Goal: Task Accomplishment & Management: Manage account settings

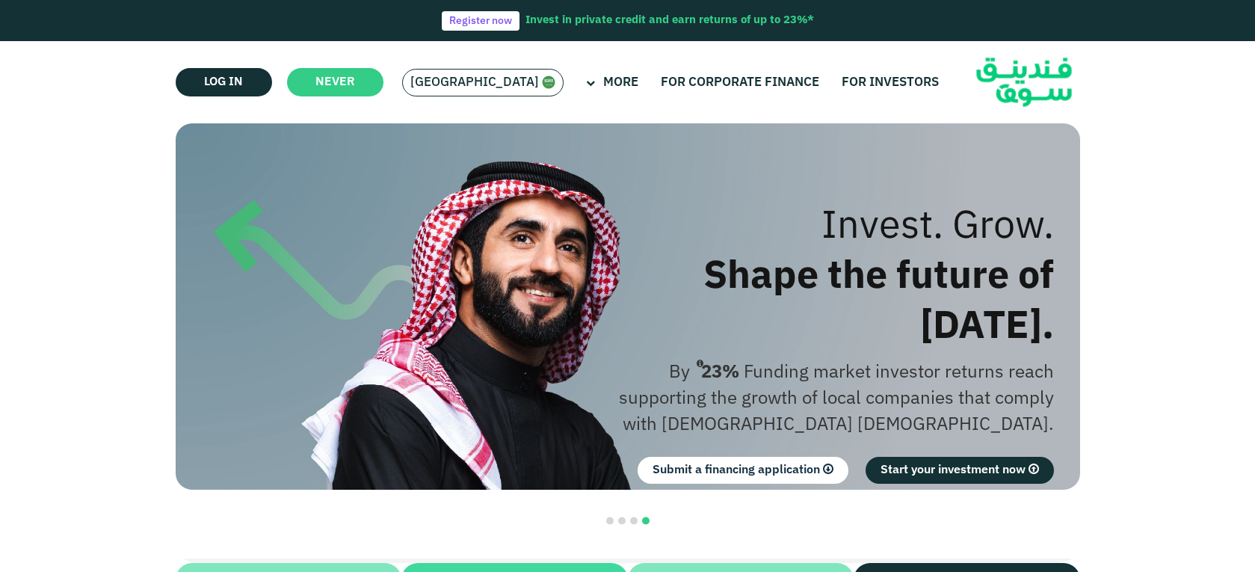
click at [472, 78] on font "Saudi Arabia" at bounding box center [474, 82] width 129 height 13
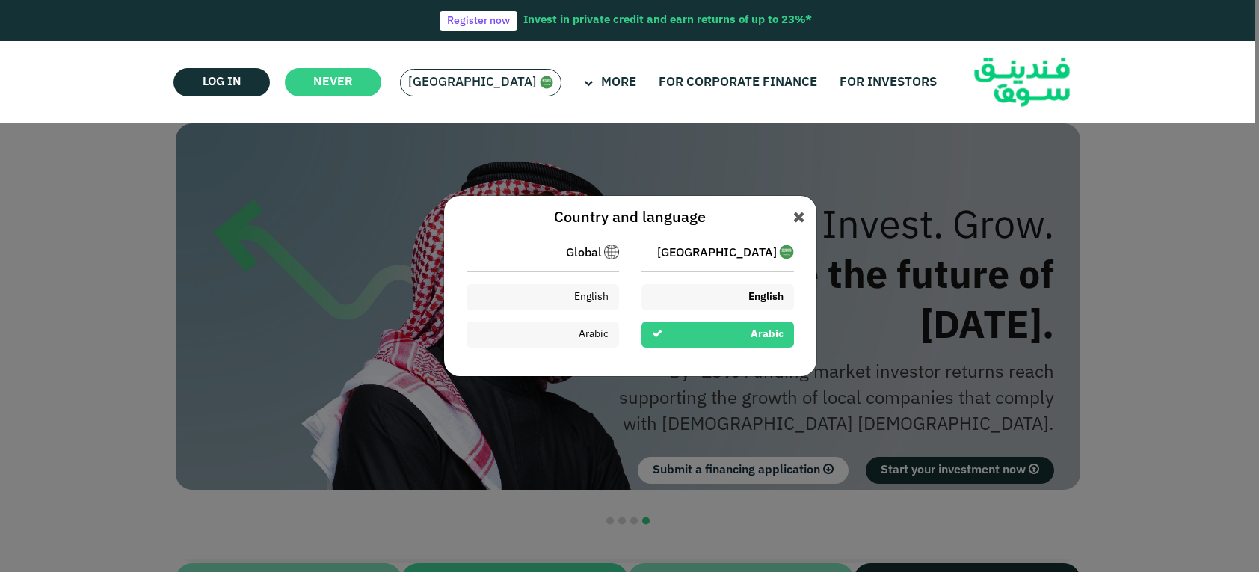
click at [677, 285] on div "English" at bounding box center [717, 297] width 152 height 26
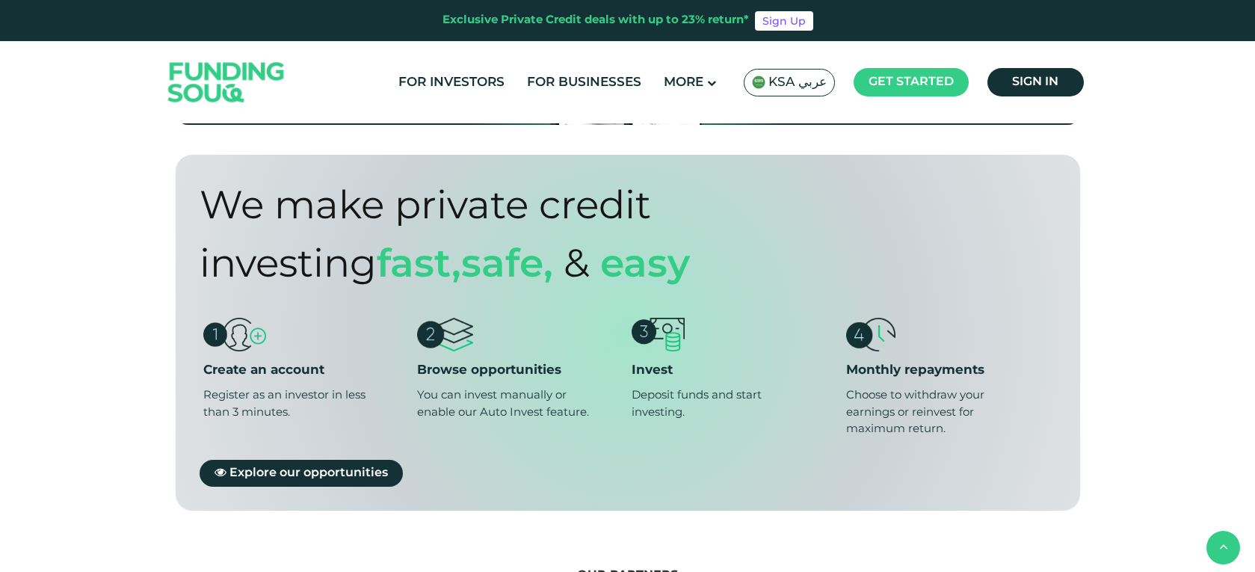
scroll to position [1121, 0]
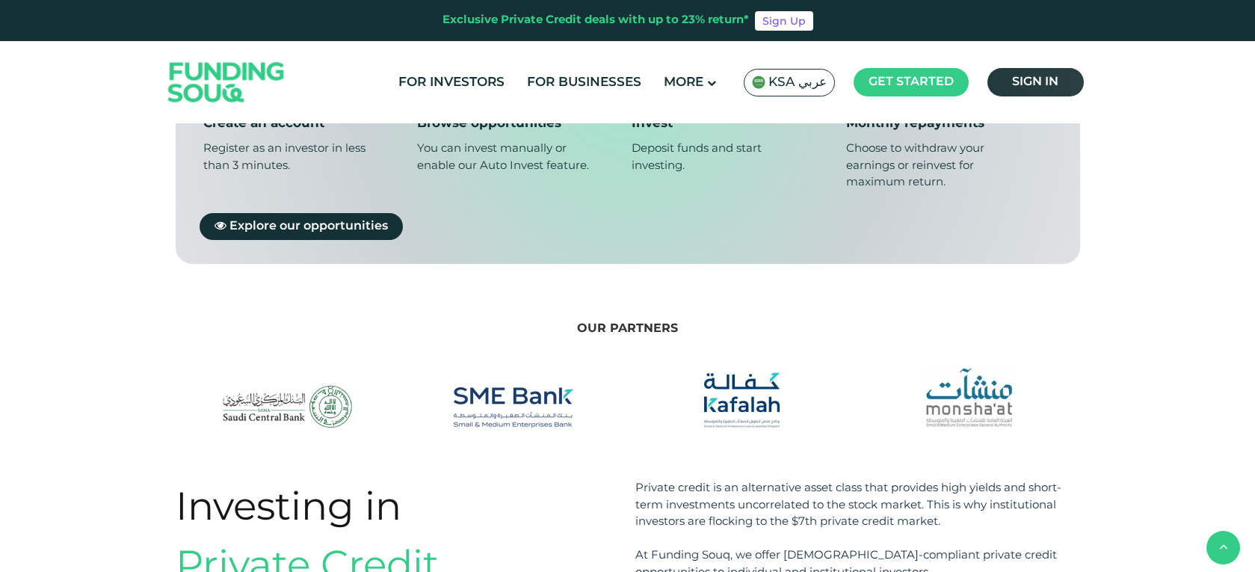
click at [1036, 81] on span "Sign in" at bounding box center [1035, 81] width 46 height 11
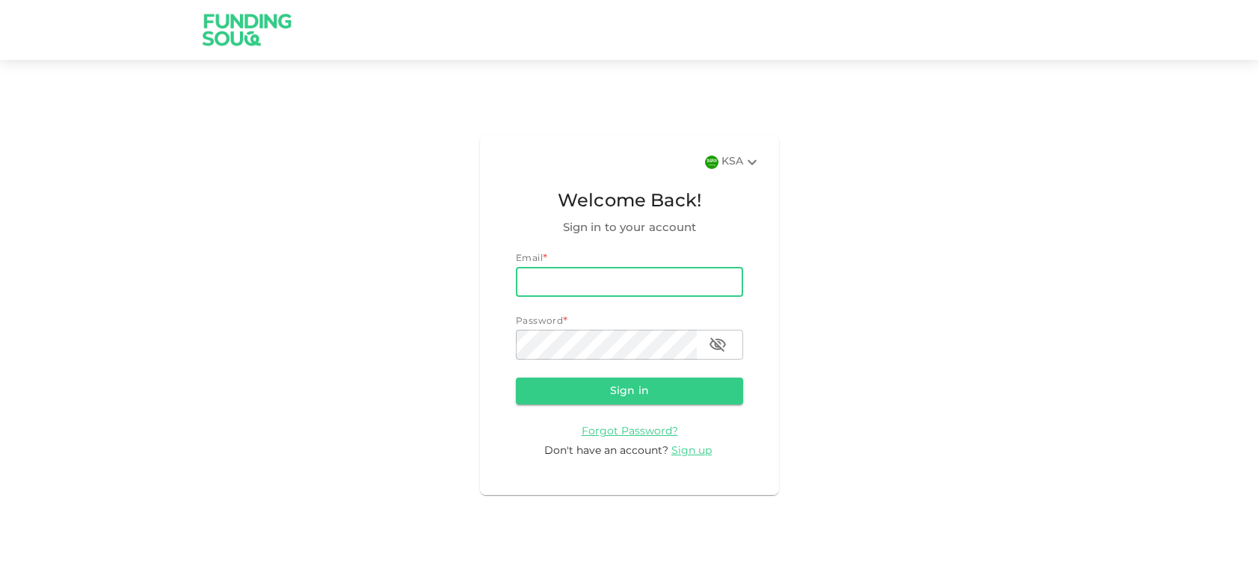
click at [602, 276] on input "email" at bounding box center [629, 282] width 227 height 30
type input "[EMAIL_ADDRESS][DOMAIN_NAME]"
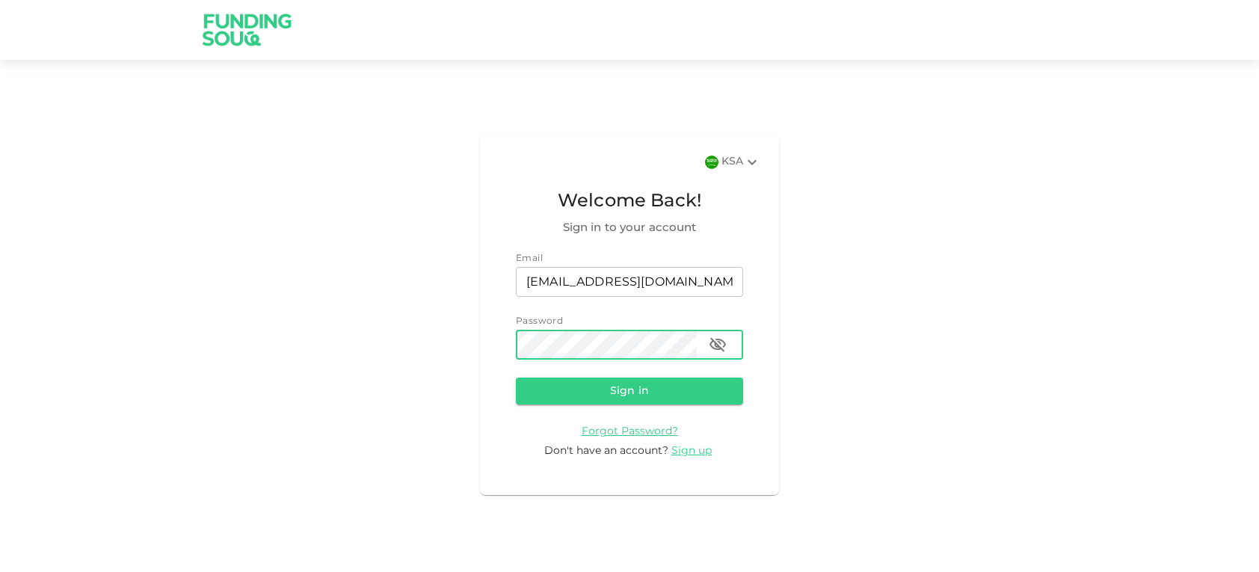
click at [516, 377] on button "Sign in" at bounding box center [629, 390] width 227 height 27
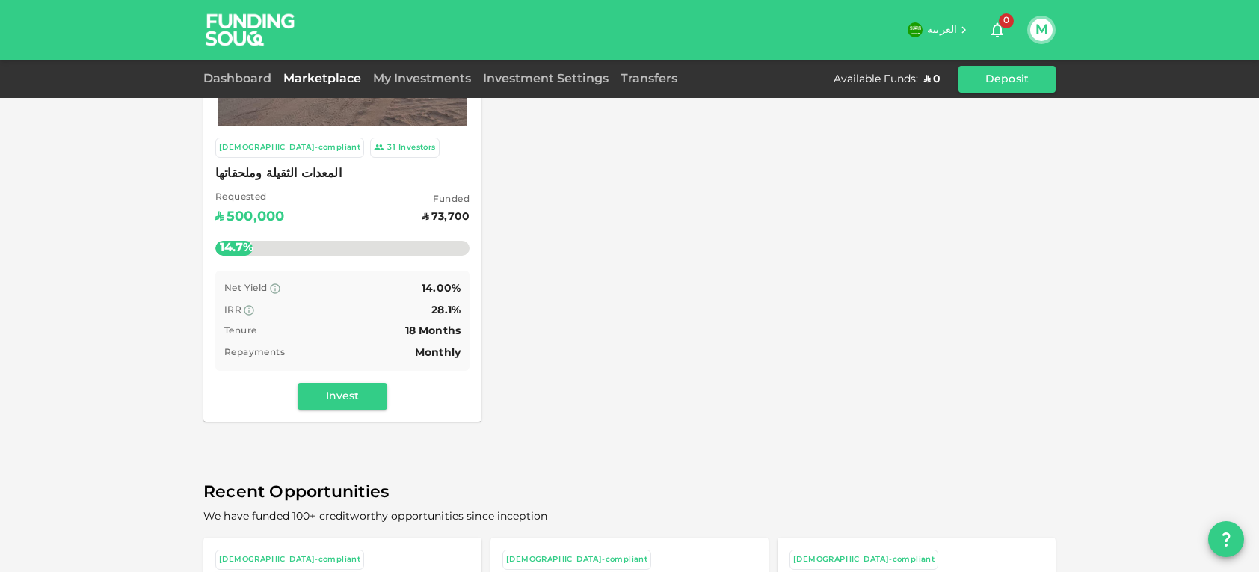
scroll to position [149, 0]
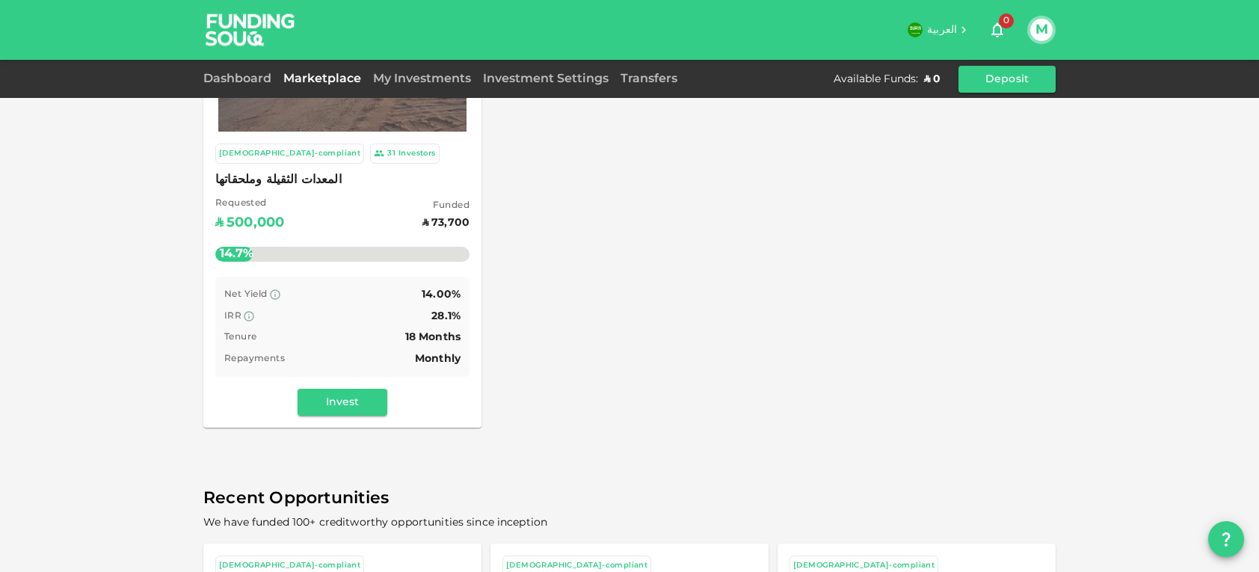
click at [420, 73] on div "My Investments" at bounding box center [422, 79] width 110 height 18
click at [417, 84] on div "My Investments" at bounding box center [422, 79] width 110 height 18
click at [417, 77] on link "My Investments" at bounding box center [422, 78] width 110 height 11
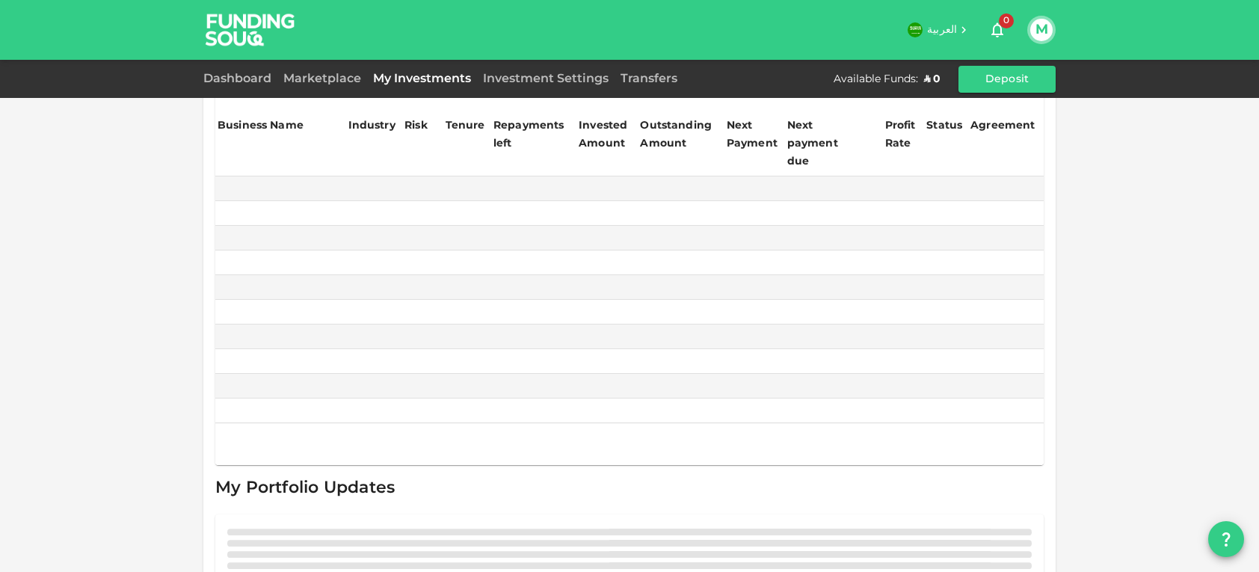
scroll to position [2, 0]
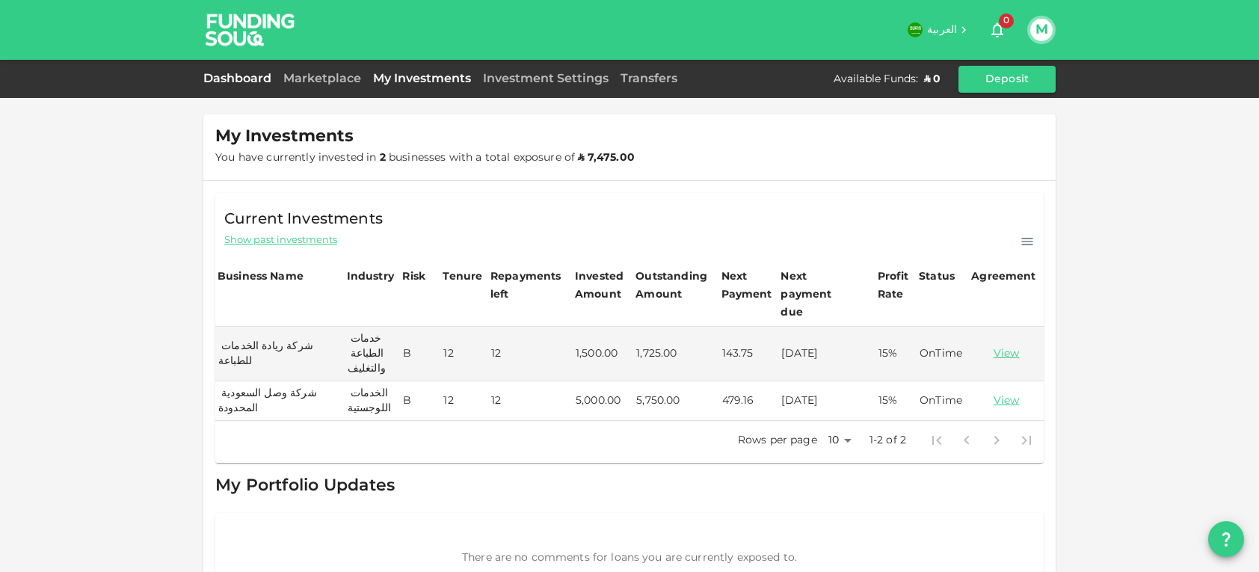
click at [262, 79] on link "Dashboard" at bounding box center [240, 78] width 74 height 11
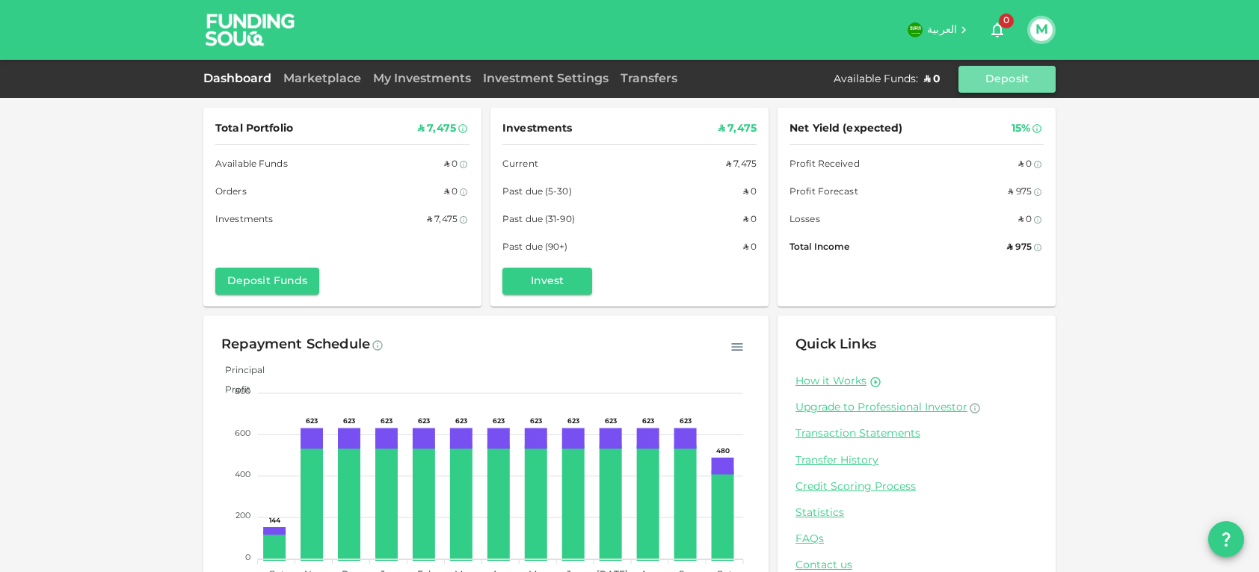
click at [995, 78] on button "Deposit" at bounding box center [1006, 79] width 97 height 27
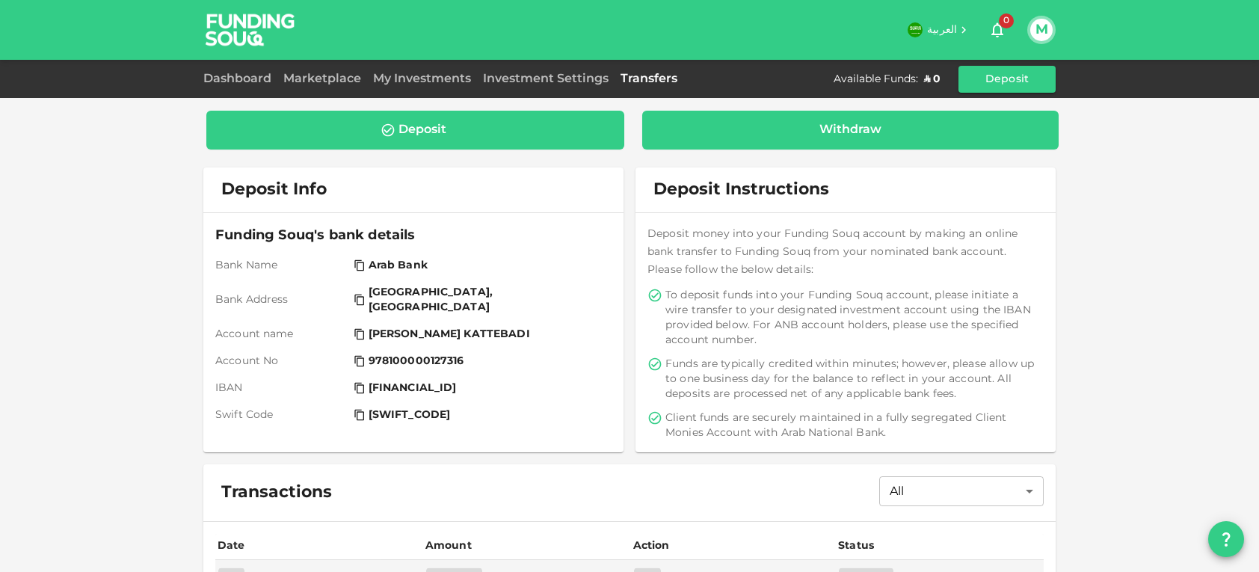
click at [758, 134] on div "Withdraw" at bounding box center [850, 130] width 393 height 15
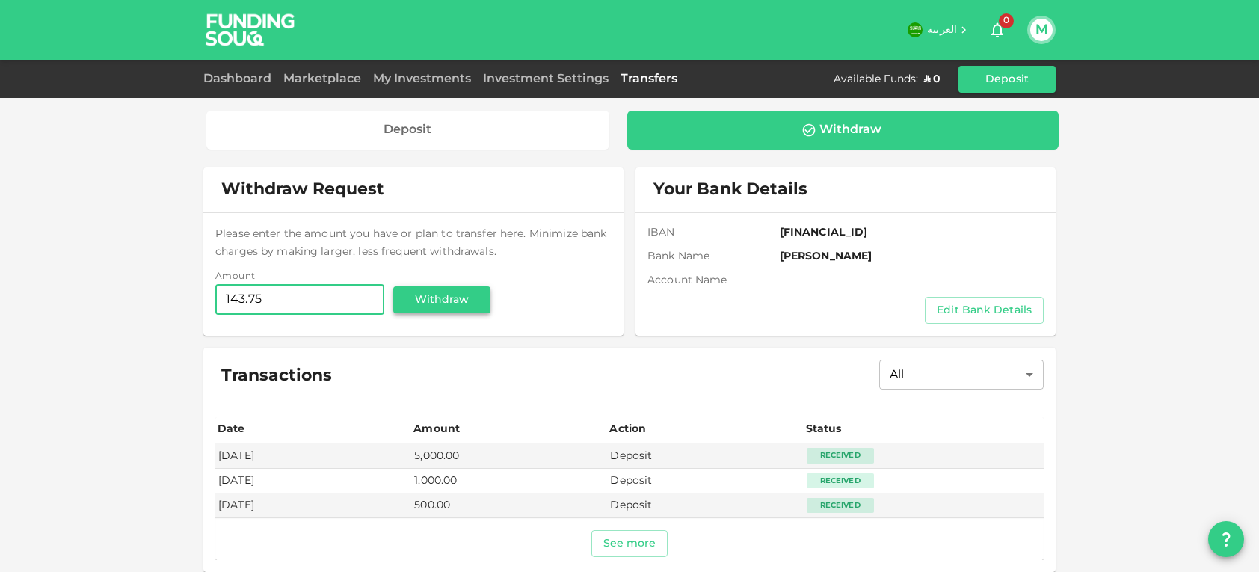
type input "143.75"
click at [434, 291] on button "Withdraw" at bounding box center [441, 299] width 97 height 27
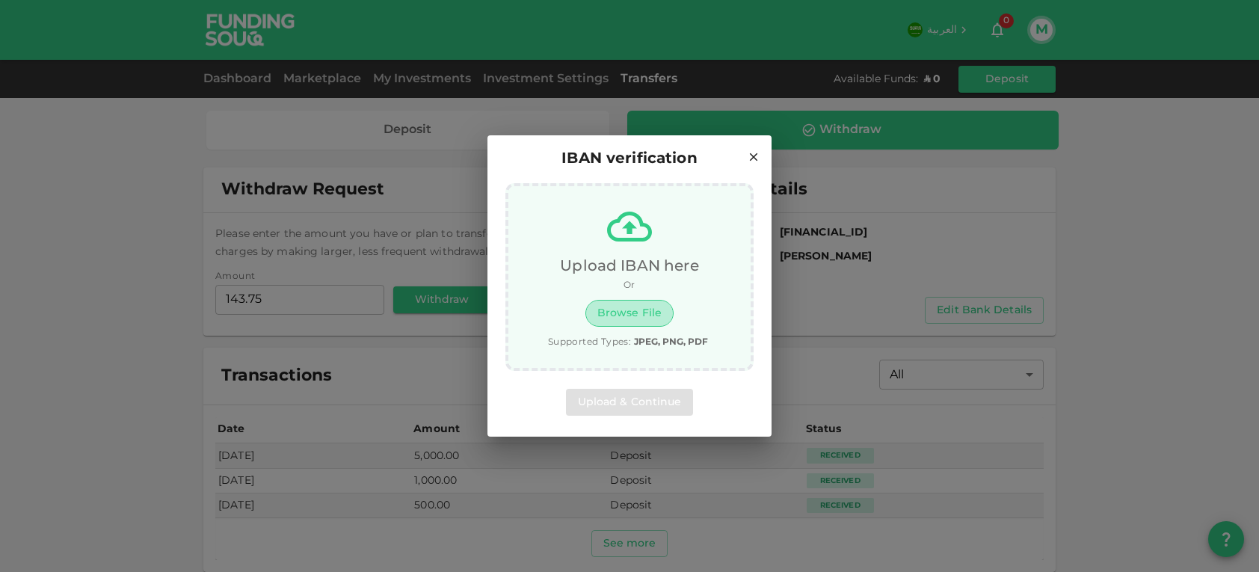
click at [620, 314] on button "Browse File" at bounding box center [629, 313] width 88 height 27
click at [750, 156] on icon at bounding box center [753, 156] width 13 height 13
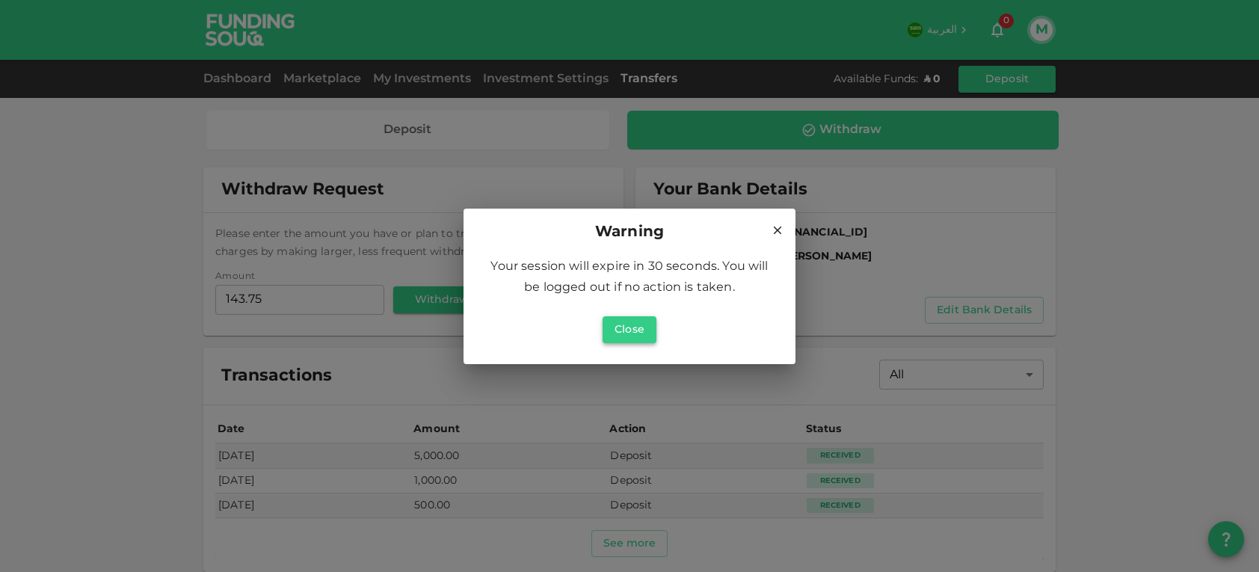
click at [640, 321] on button "Close" at bounding box center [629, 329] width 54 height 27
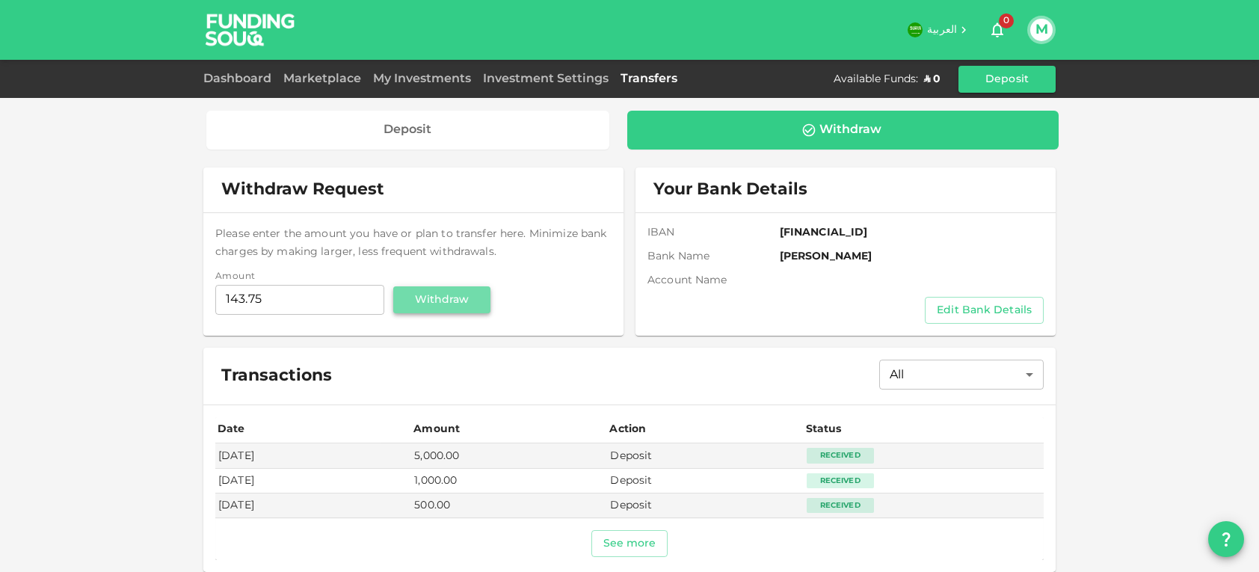
click at [442, 303] on button "Withdraw" at bounding box center [441, 299] width 97 height 27
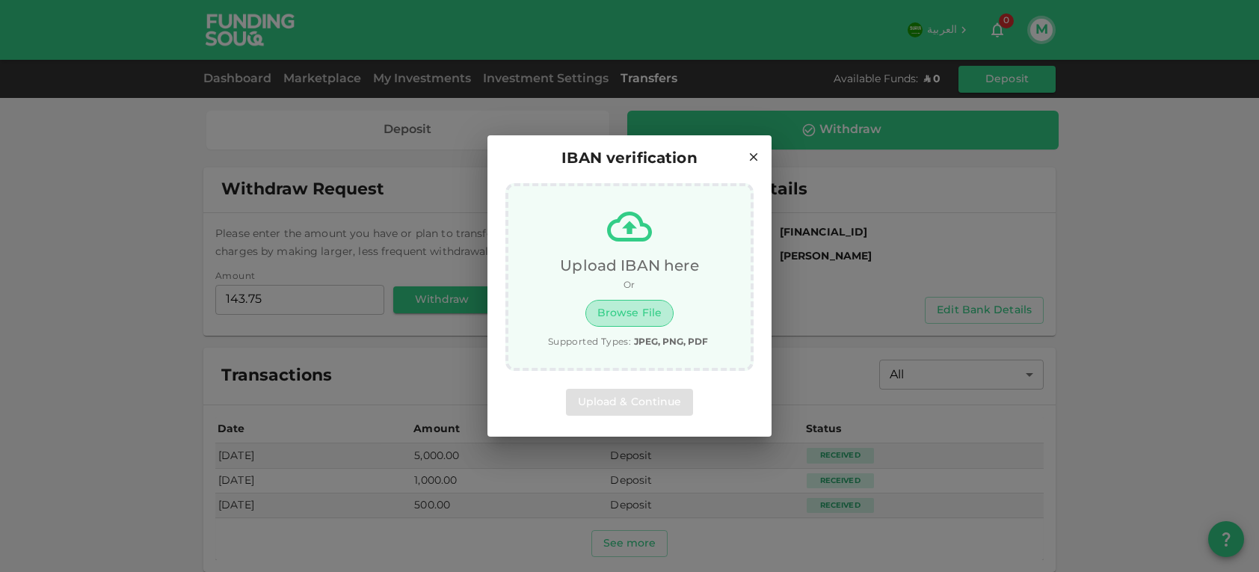
click at [637, 310] on button "Browse File" at bounding box center [629, 313] width 88 height 27
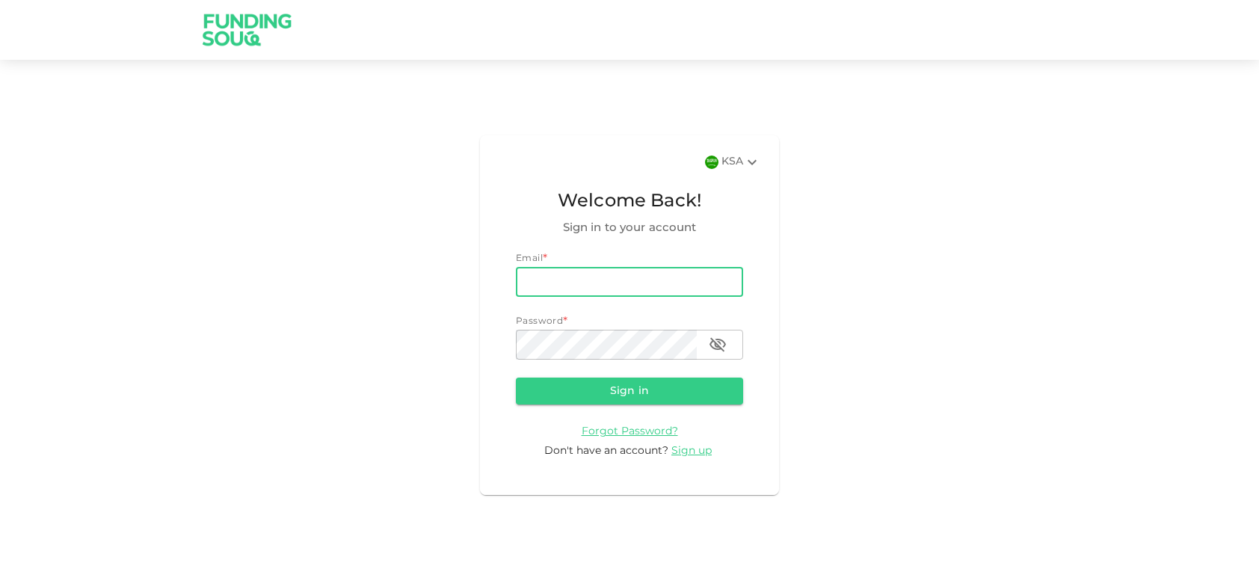
type input "[EMAIL_ADDRESS][DOMAIN_NAME]"
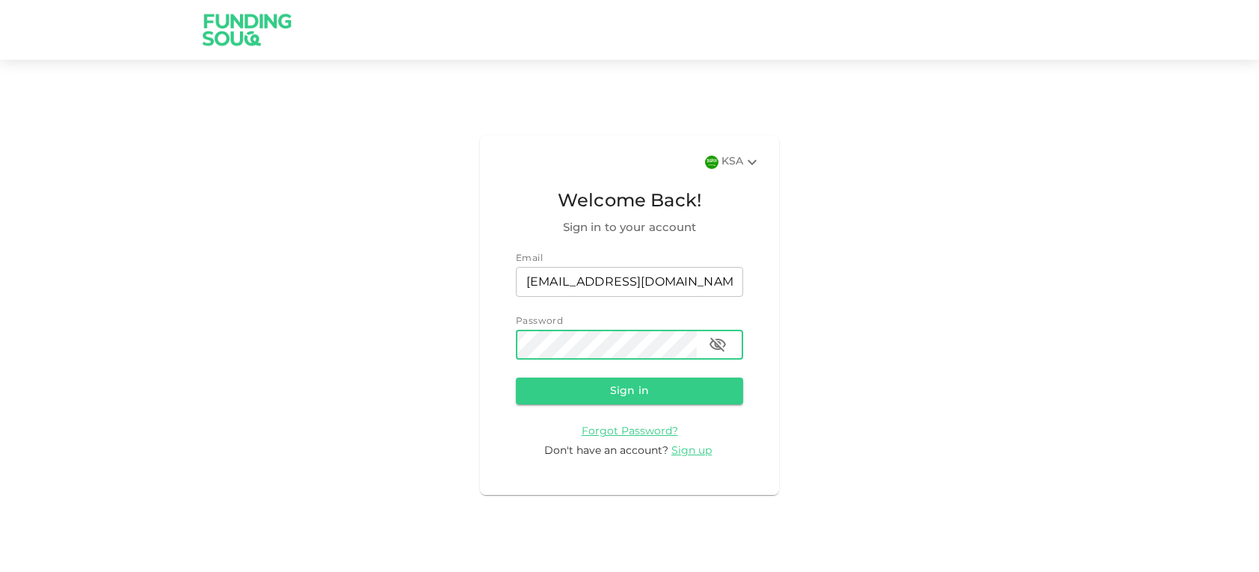
click at [606, 375] on form "Email email [EMAIL_ADDRESS][DOMAIN_NAME] email Password password password Sign …" at bounding box center [629, 355] width 227 height 207
click at [615, 391] on button "Sign in" at bounding box center [629, 390] width 227 height 27
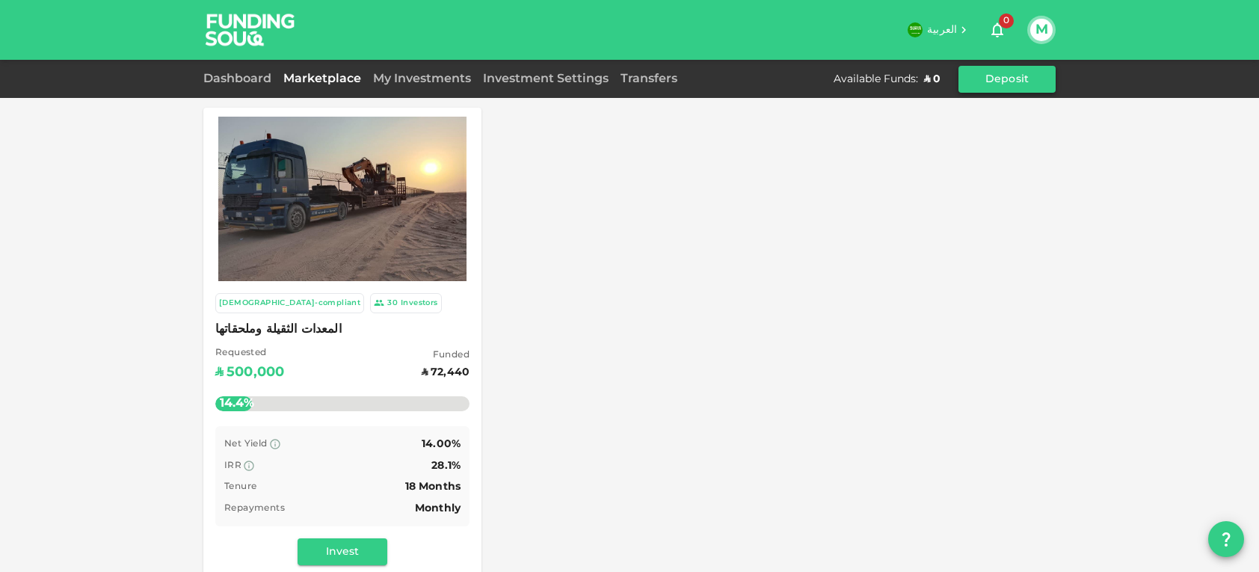
click at [1016, 76] on button "Deposit" at bounding box center [1006, 79] width 97 height 27
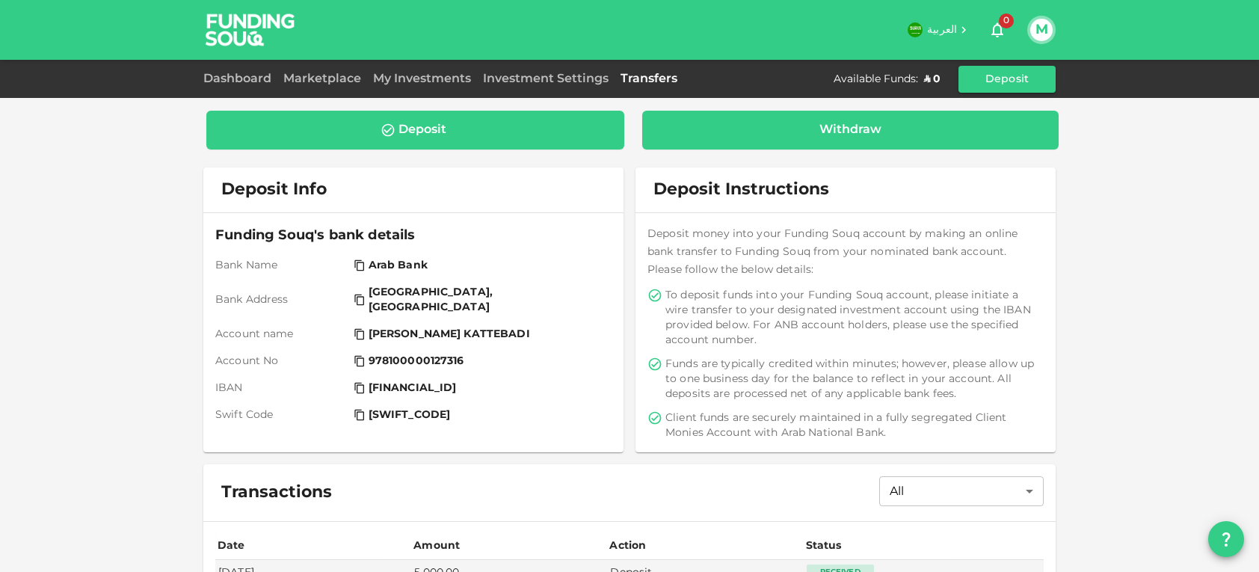
click at [768, 126] on div "Withdraw" at bounding box center [850, 130] width 393 height 15
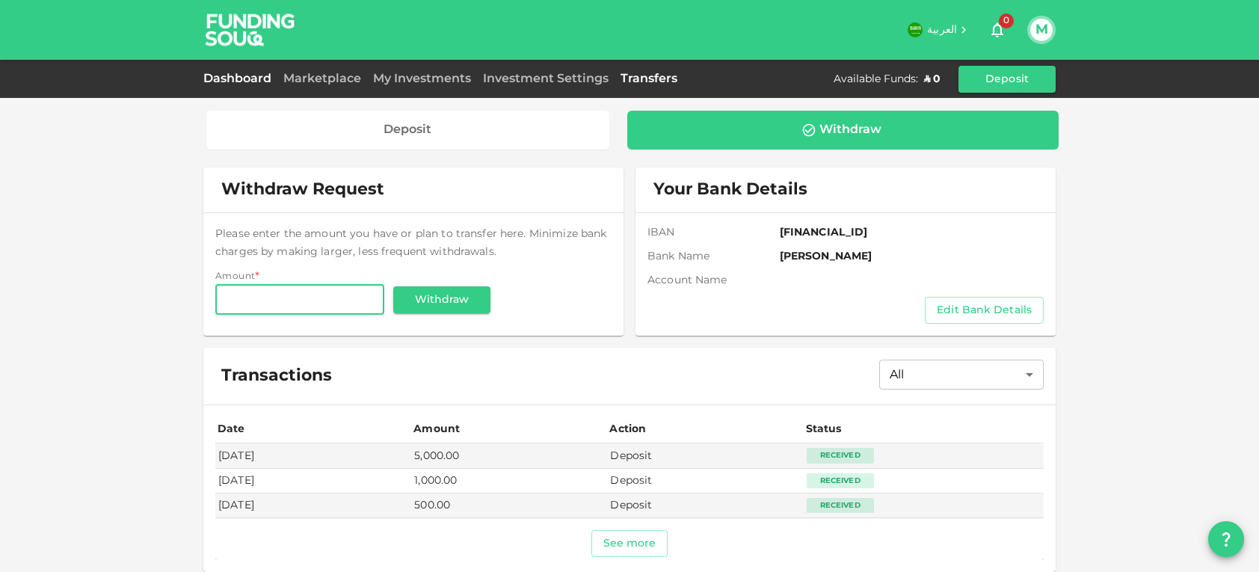
click at [238, 78] on link "Dashboard" at bounding box center [240, 78] width 74 height 11
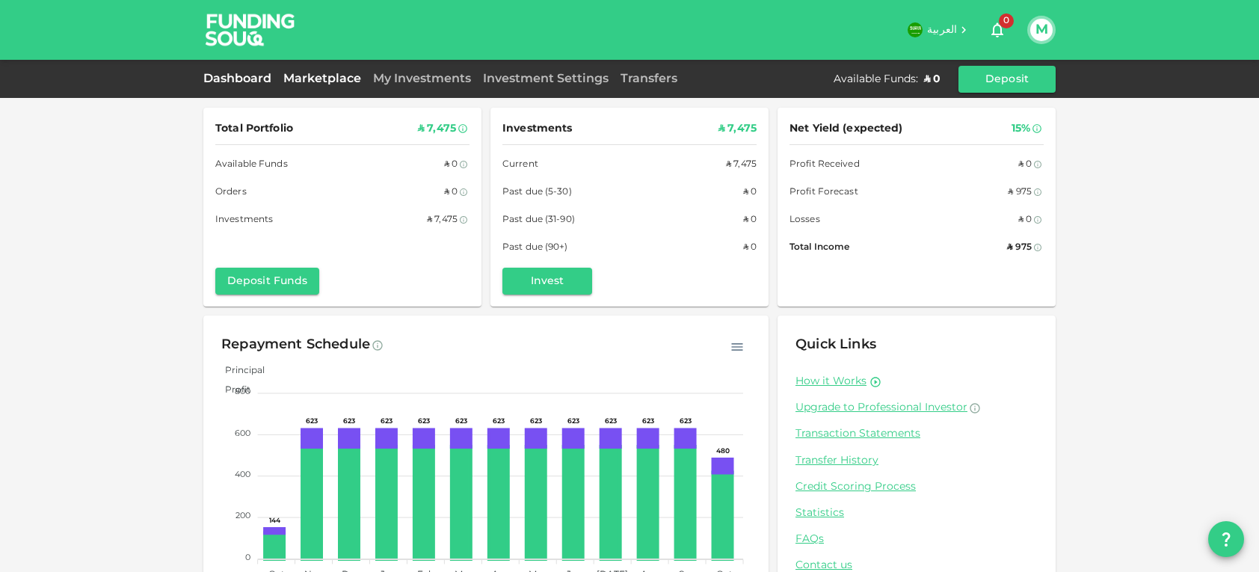
click at [317, 78] on link "Marketplace" at bounding box center [322, 78] width 90 height 11
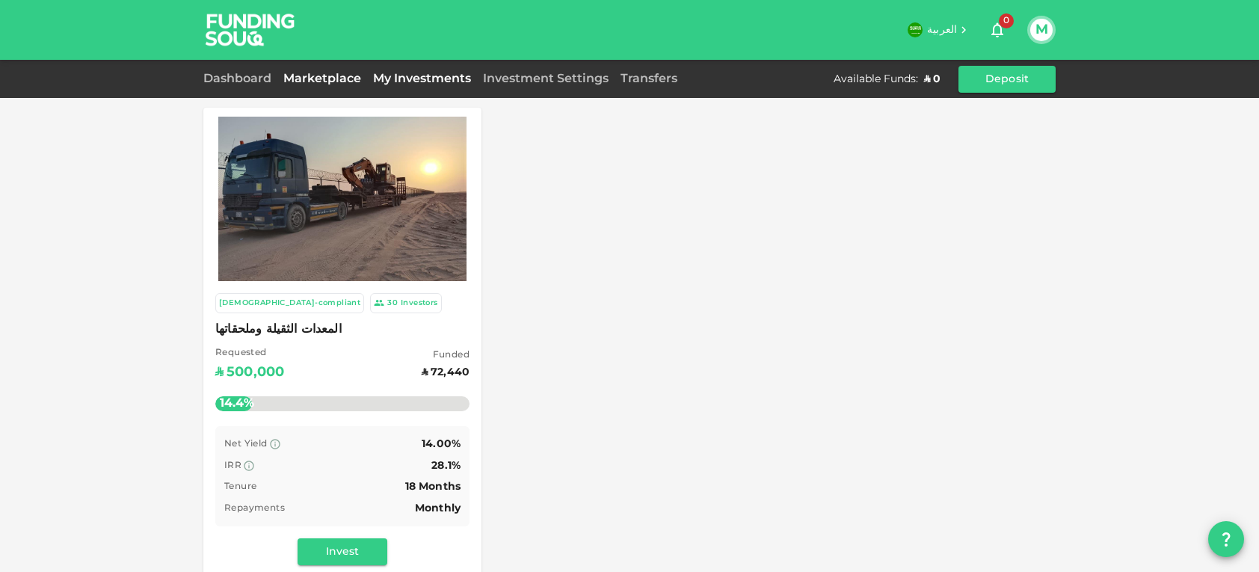
click at [424, 75] on link "My Investments" at bounding box center [422, 78] width 110 height 11
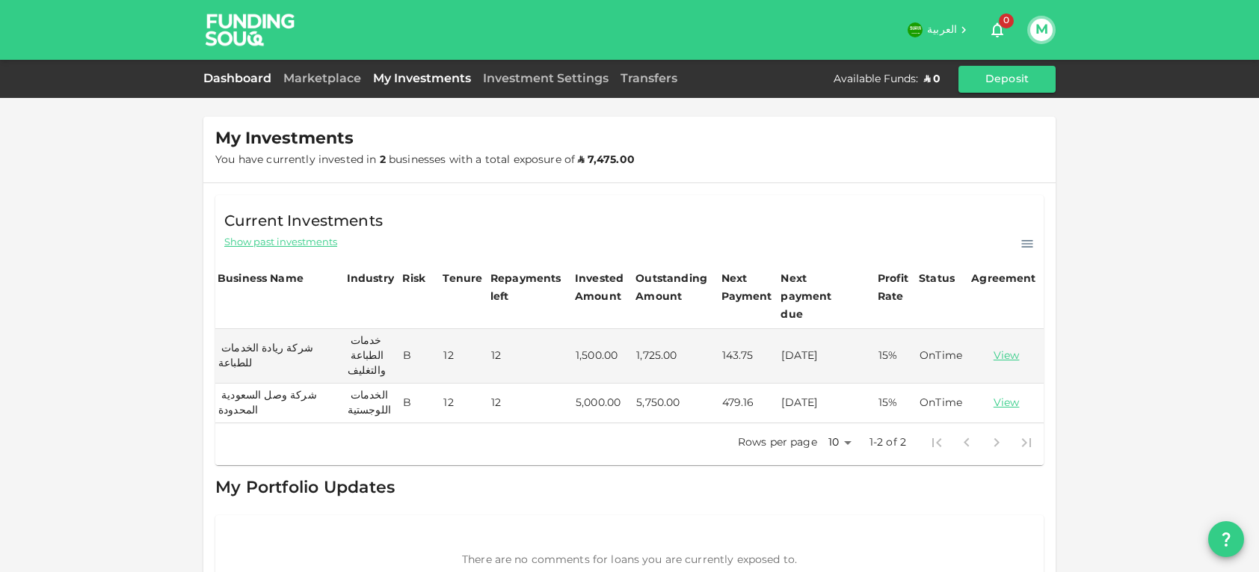
click at [250, 80] on link "Dashboard" at bounding box center [240, 78] width 74 height 11
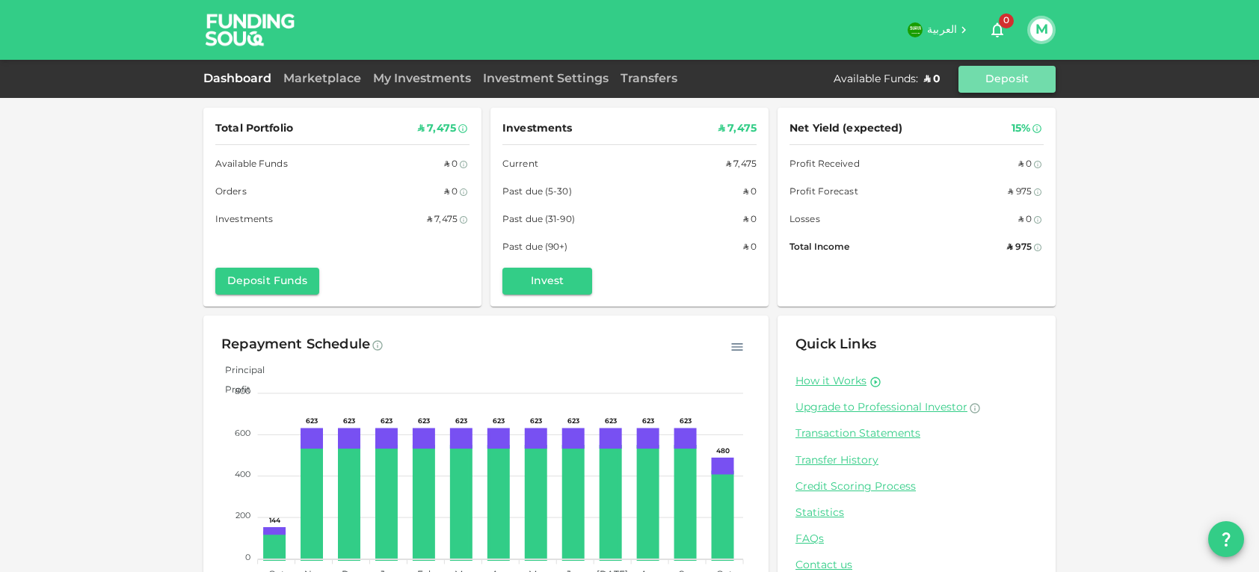
click at [1013, 74] on button "Deposit" at bounding box center [1006, 79] width 97 height 27
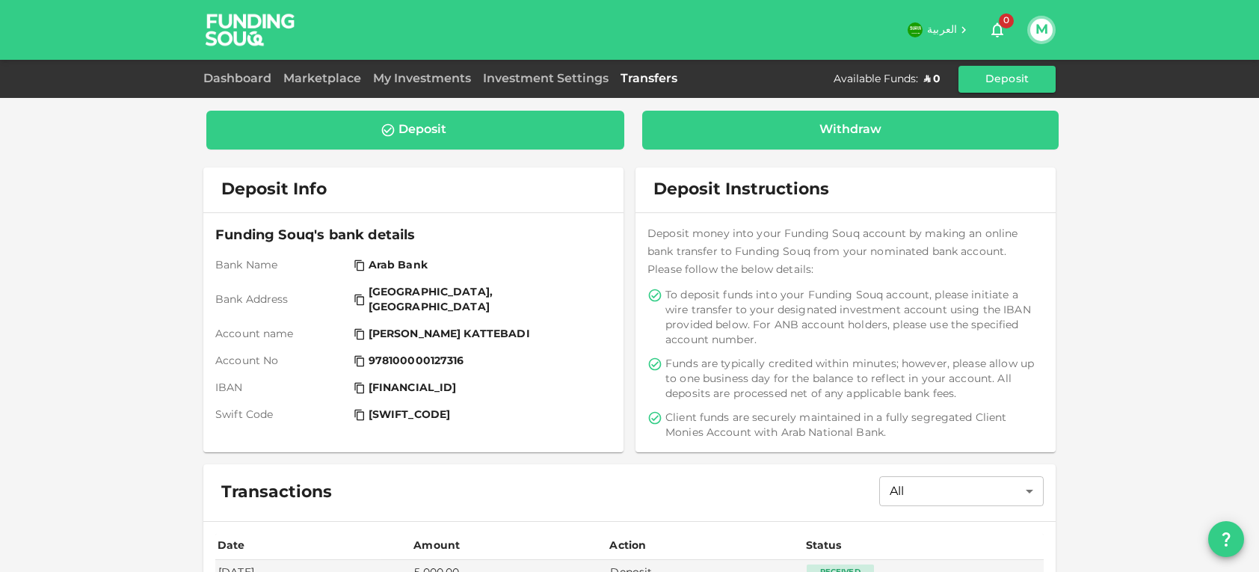
click at [821, 128] on div "Withdraw" at bounding box center [850, 130] width 62 height 15
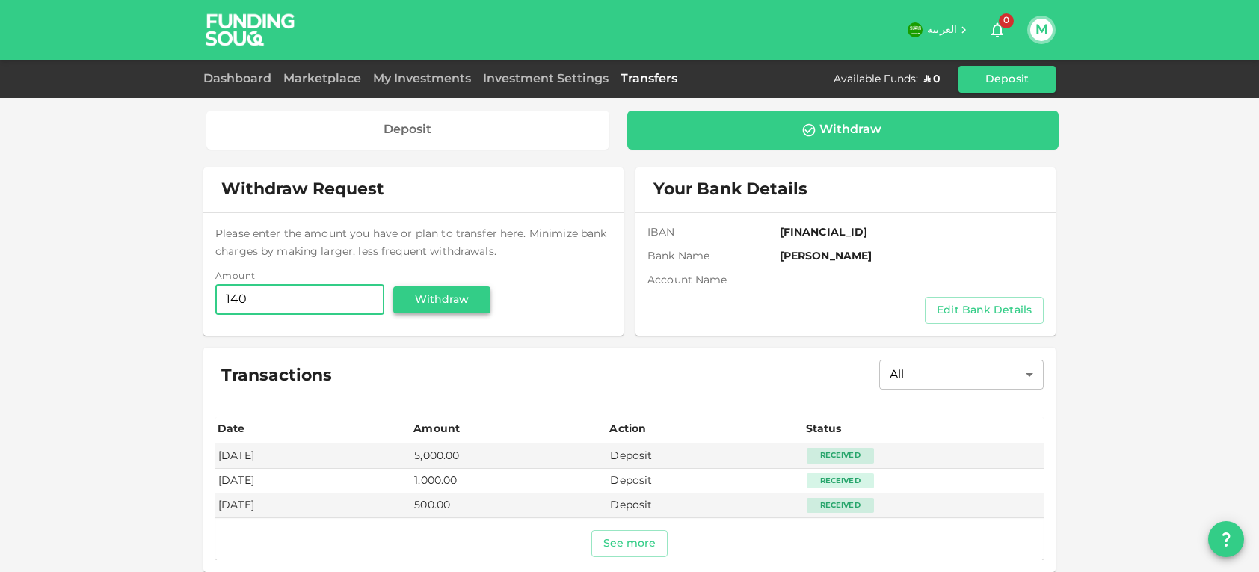
type input "140"
click at [461, 300] on button "Withdraw" at bounding box center [441, 299] width 97 height 27
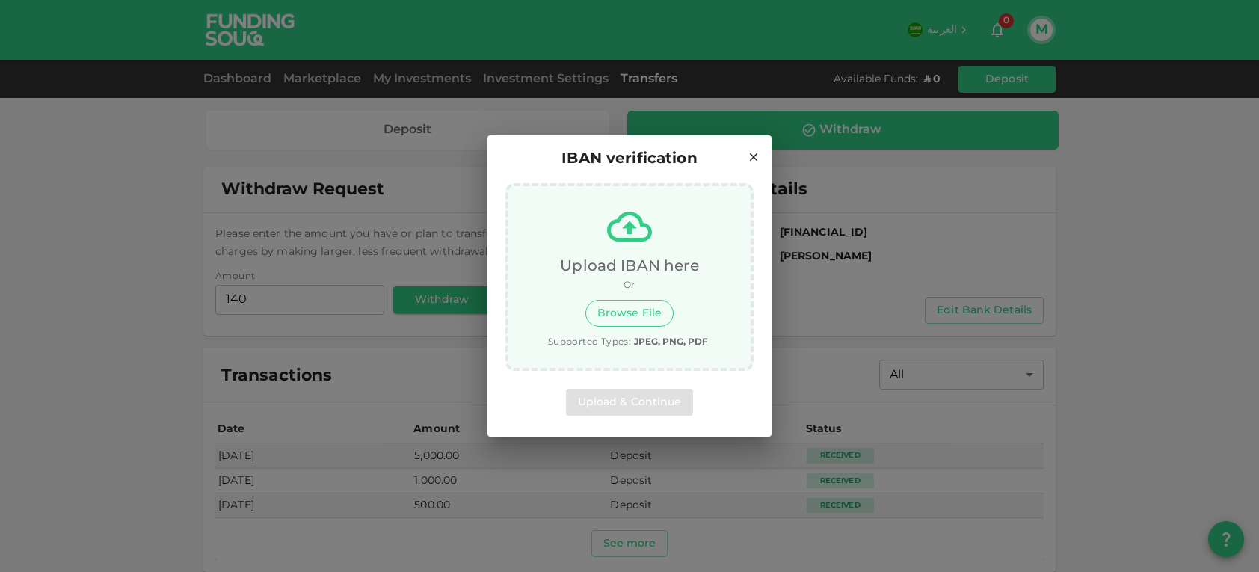
click at [626, 310] on button "Browse File" at bounding box center [629, 313] width 88 height 27
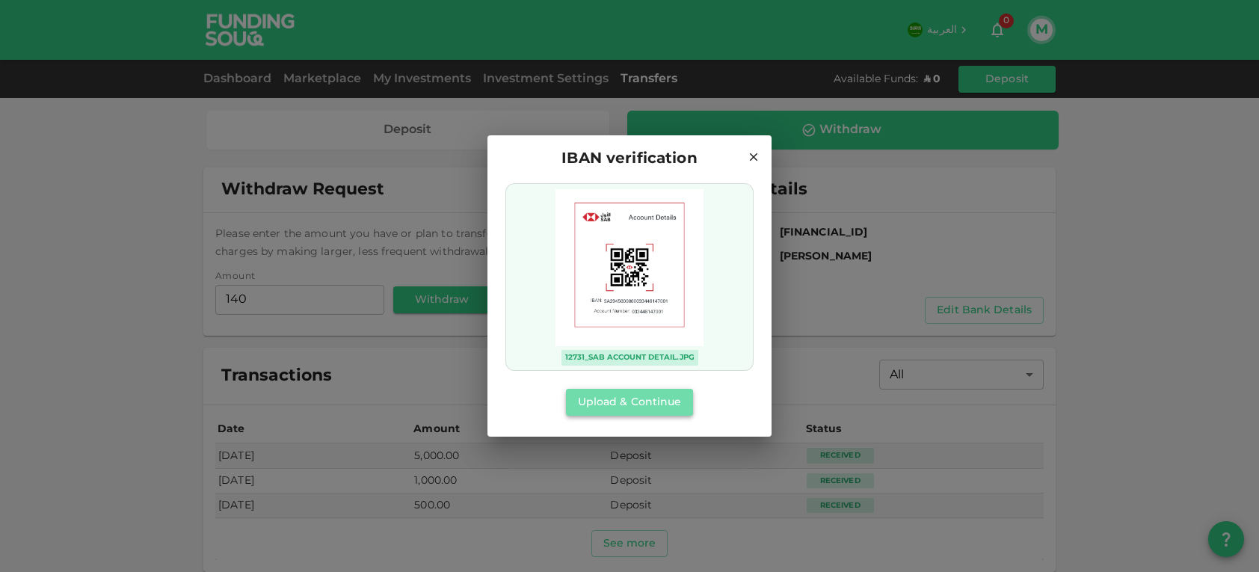
click at [627, 402] on button "Upload & Continue" at bounding box center [630, 402] width 128 height 27
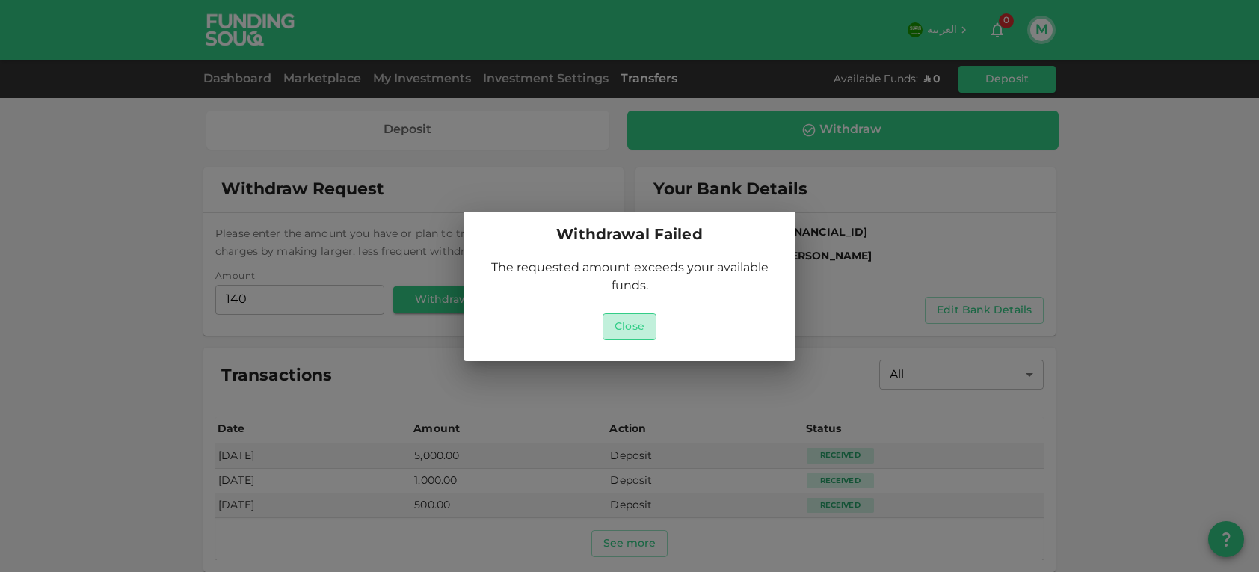
click at [633, 332] on button "Close" at bounding box center [629, 326] width 54 height 27
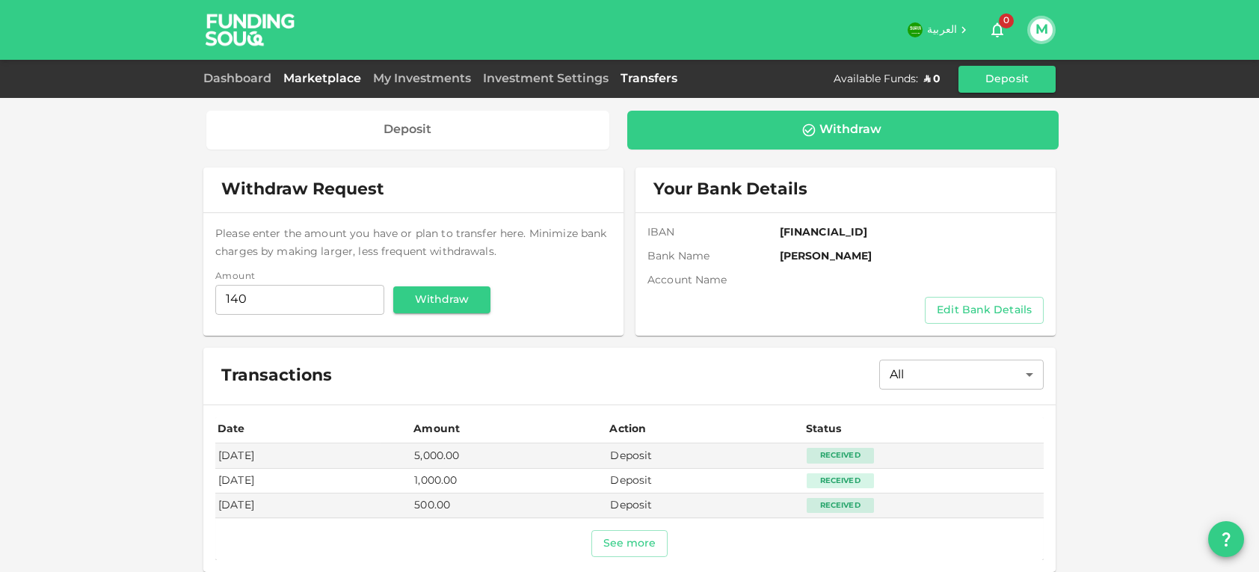
click at [321, 83] on link "Marketplace" at bounding box center [322, 78] width 90 height 11
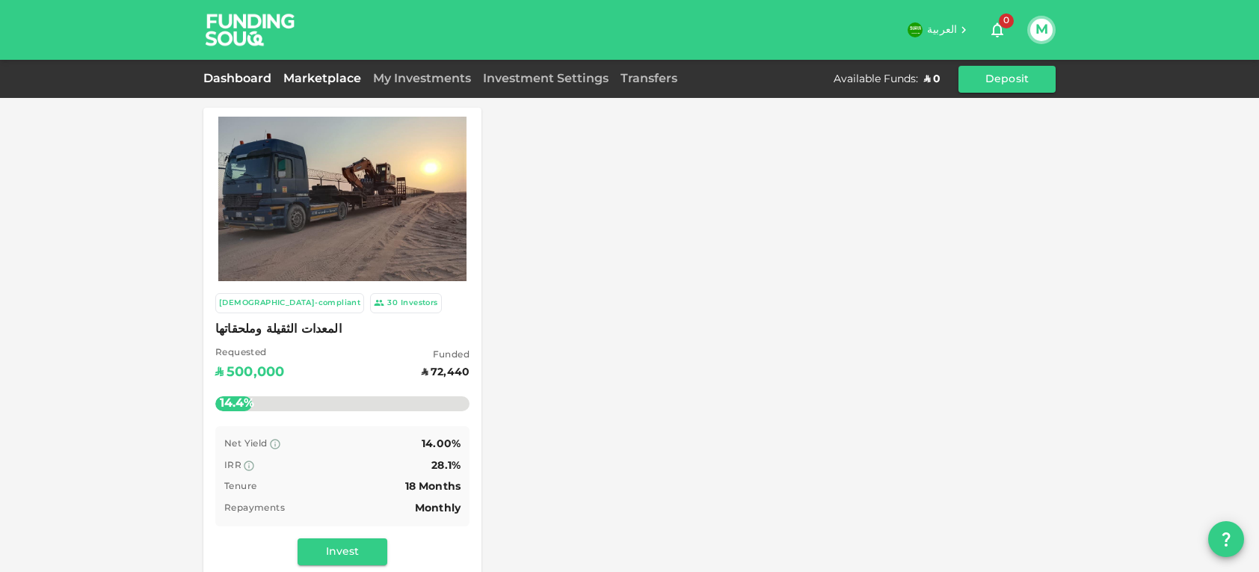
click at [259, 82] on link "Dashboard" at bounding box center [240, 78] width 74 height 11
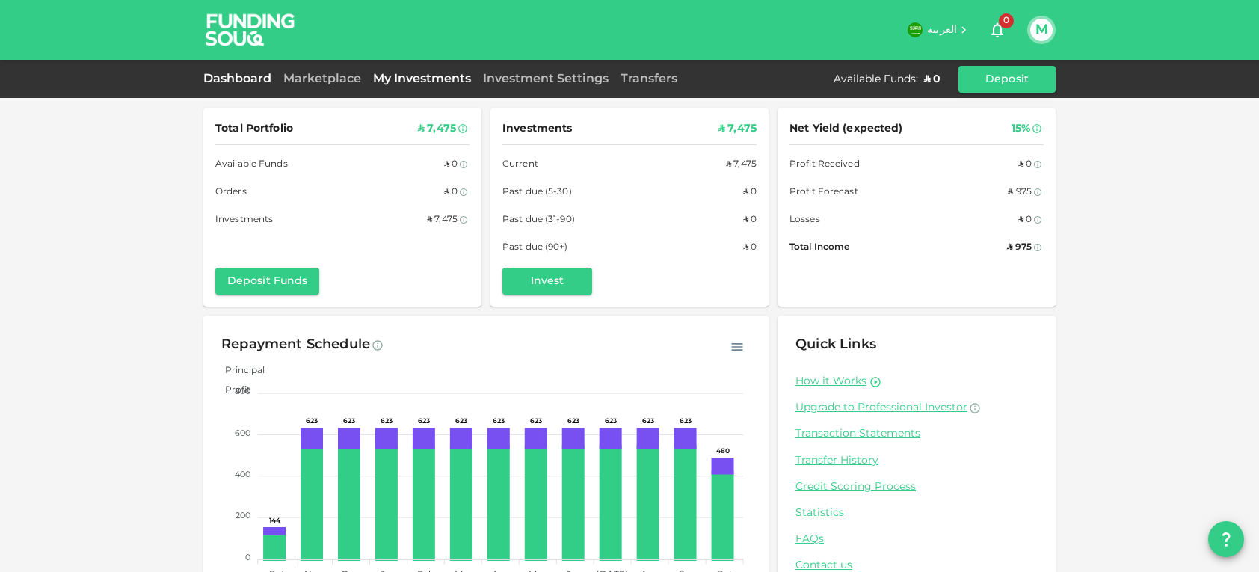
click at [439, 75] on link "My Investments" at bounding box center [422, 78] width 110 height 11
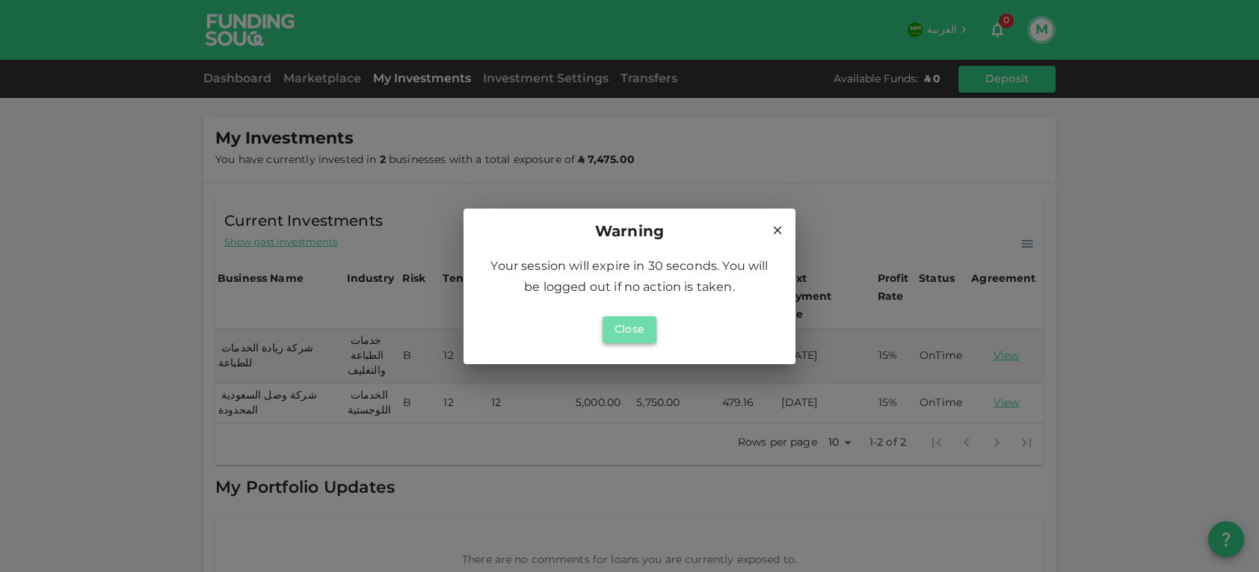
click at [649, 329] on button "Close" at bounding box center [629, 329] width 54 height 27
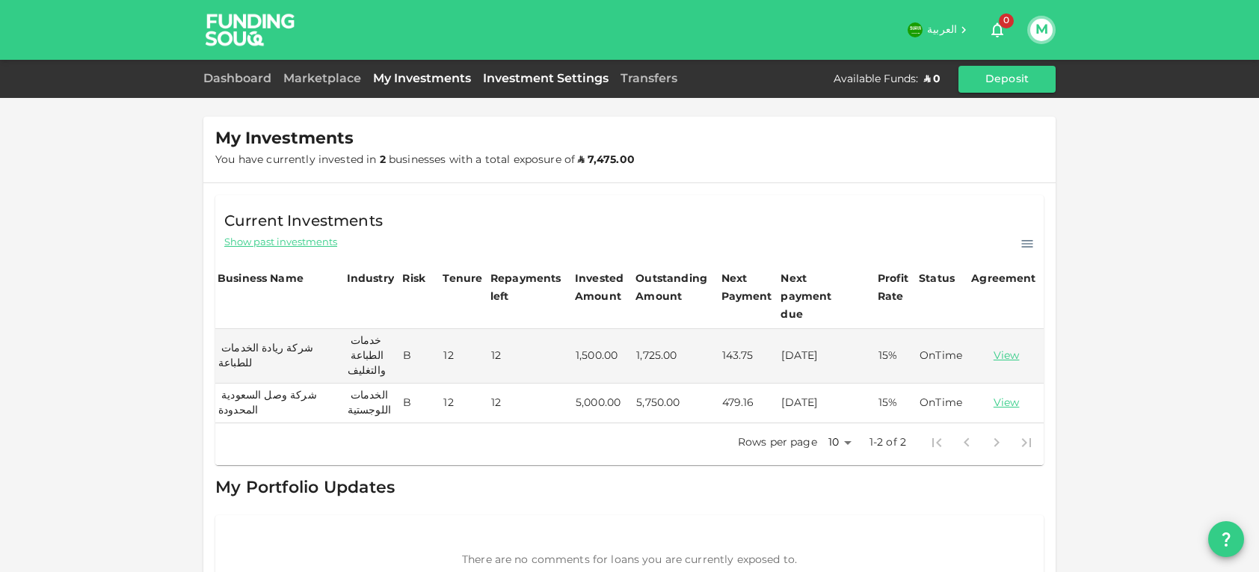
click at [591, 80] on link "Investment Settings" at bounding box center [546, 78] width 138 height 11
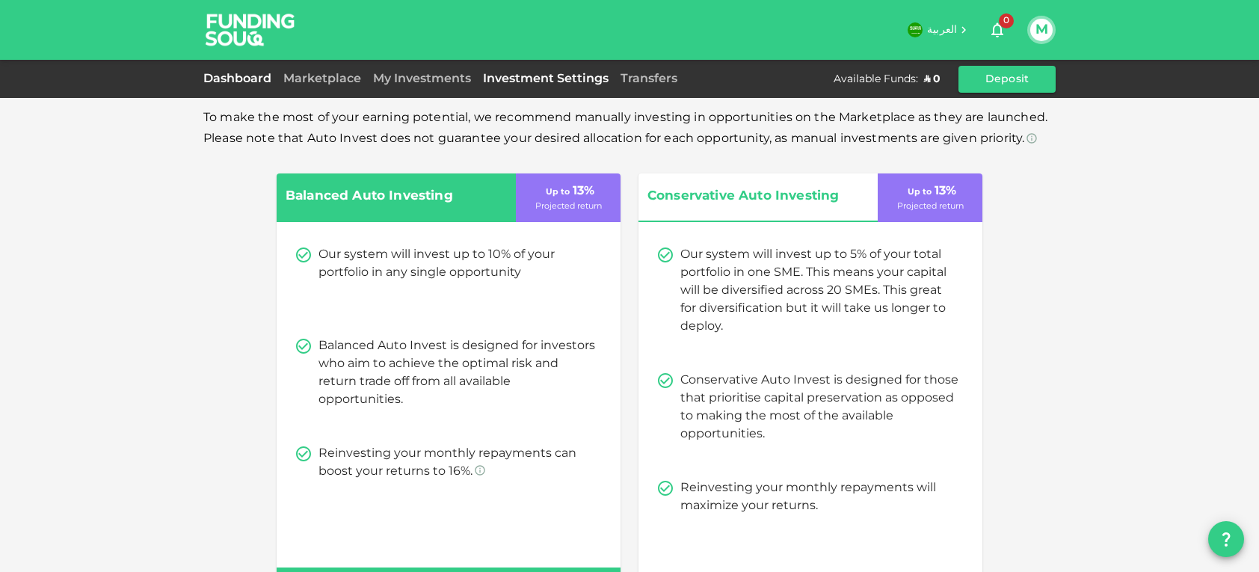
click at [235, 83] on link "Dashboard" at bounding box center [240, 78] width 74 height 11
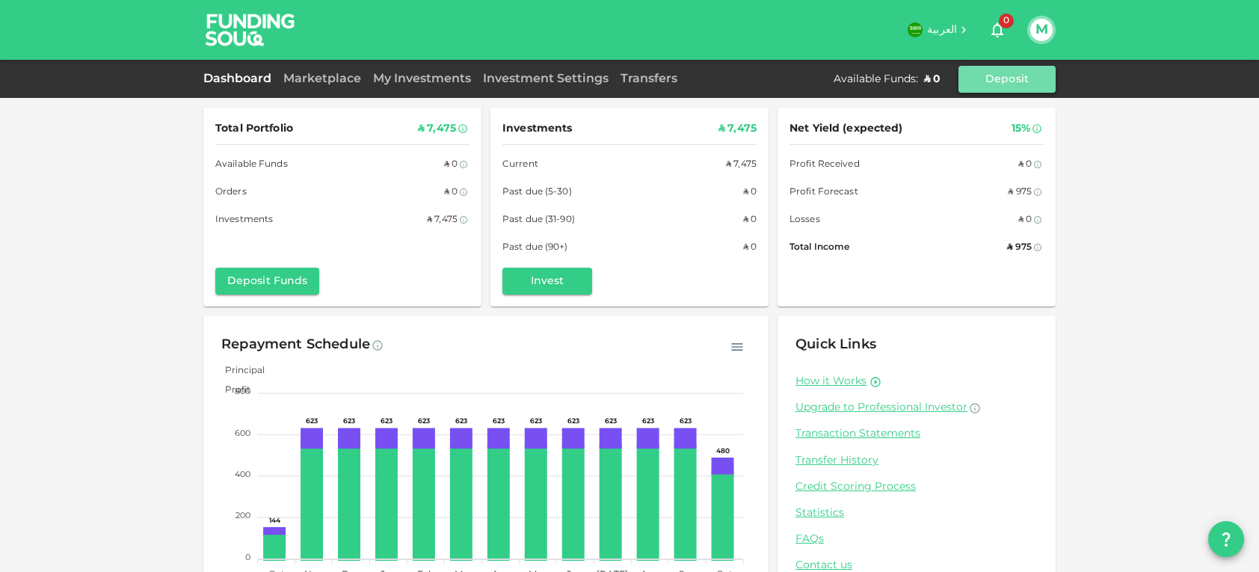
click at [1008, 75] on button "Deposit" at bounding box center [1006, 79] width 97 height 27
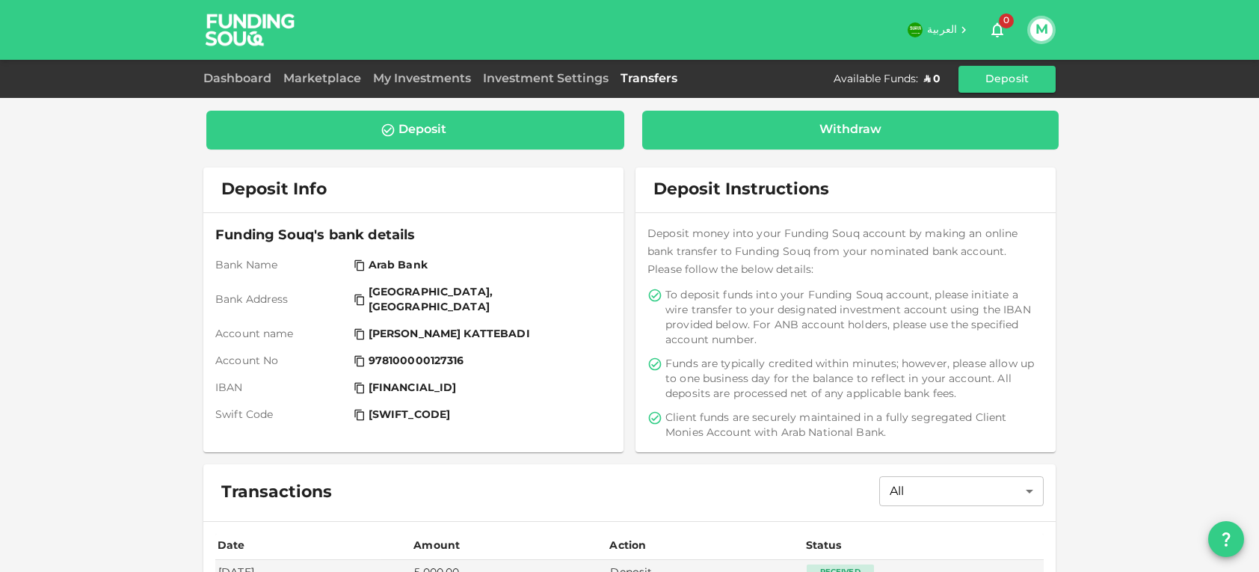
click at [800, 141] on div "Withdraw" at bounding box center [850, 130] width 417 height 39
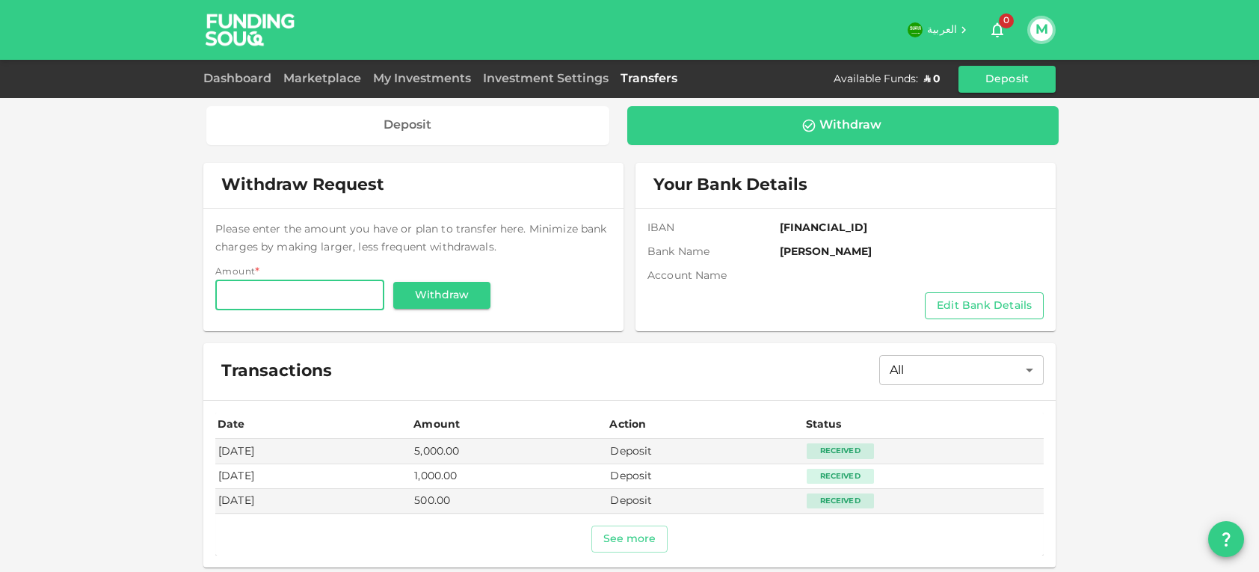
scroll to position [9, 0]
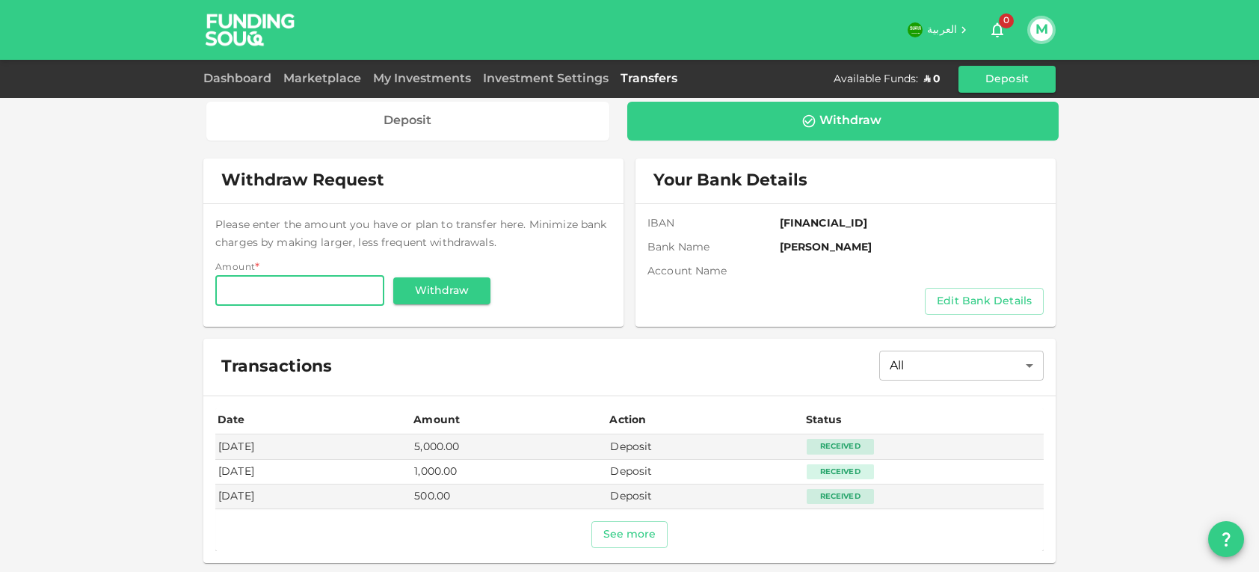
click at [324, 293] on input "Amount" at bounding box center [299, 291] width 169 height 30
type input "100"
click at [439, 285] on button "Withdraw" at bounding box center [441, 290] width 97 height 27
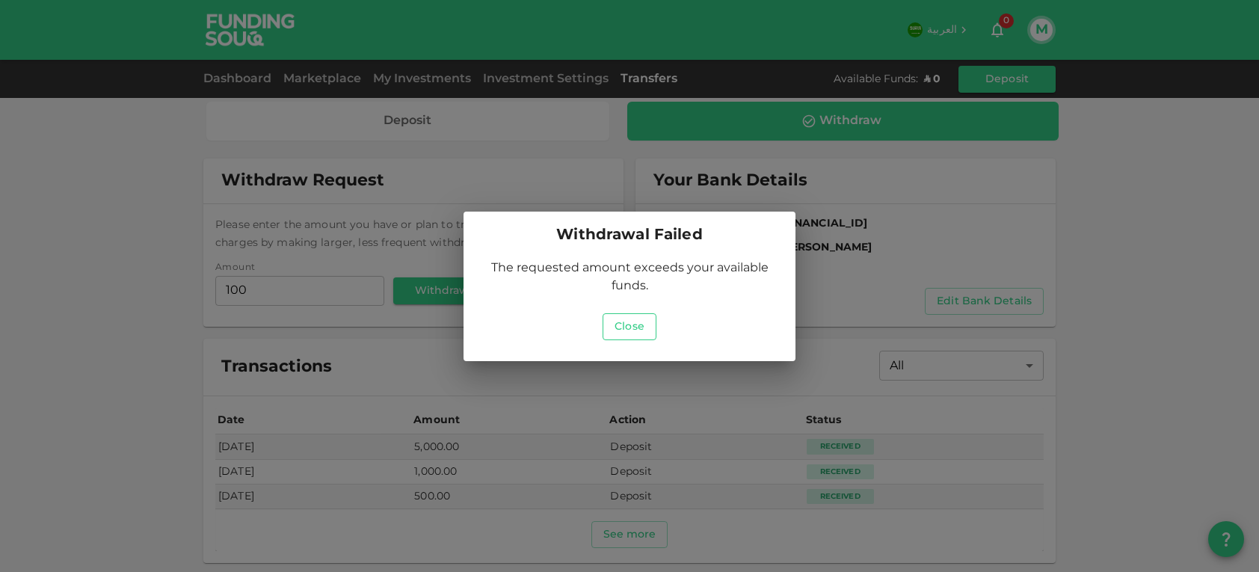
click at [624, 323] on button "Close" at bounding box center [629, 326] width 54 height 27
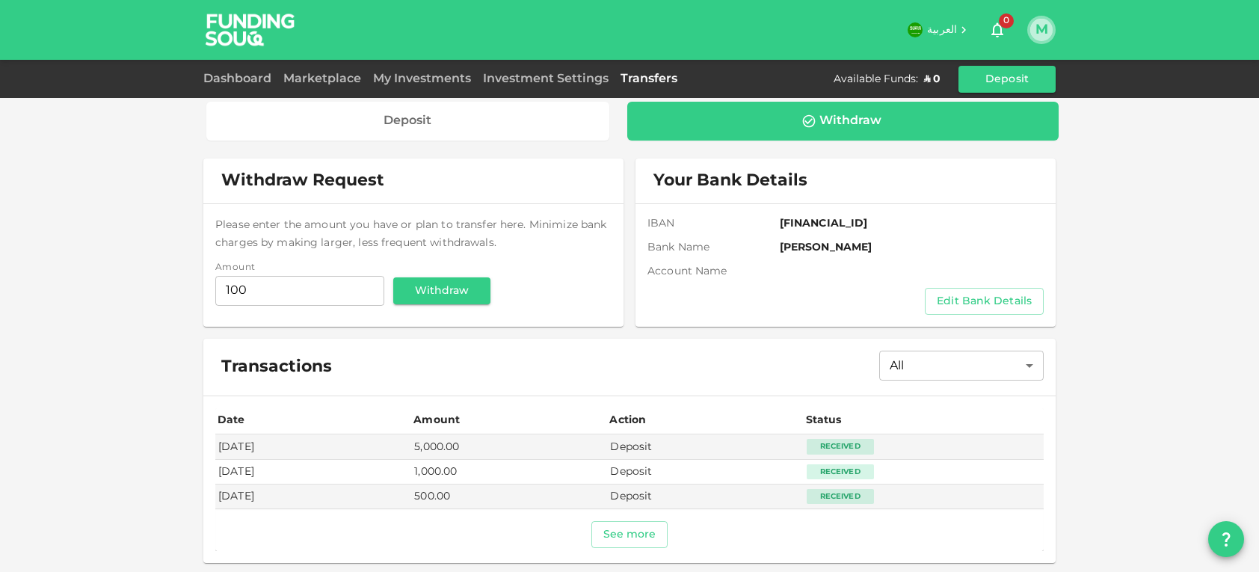
click at [1037, 28] on button "M" at bounding box center [1041, 30] width 22 height 22
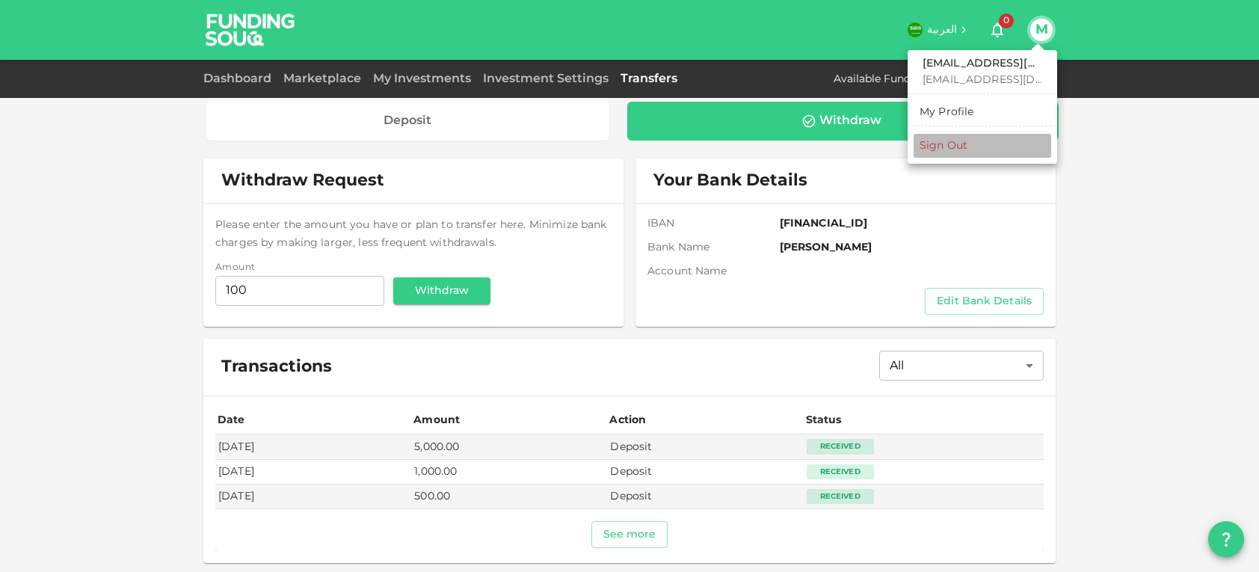
click at [951, 141] on div "Sign Out" at bounding box center [943, 145] width 48 height 15
